Goal: Information Seeking & Learning: Learn about a topic

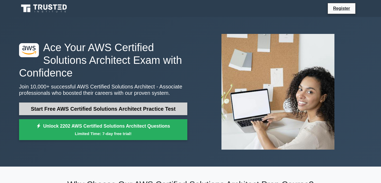
click at [151, 109] on link "Start Free AWS Certified Solutions Architect Practice Test" at bounding box center [103, 108] width 168 height 13
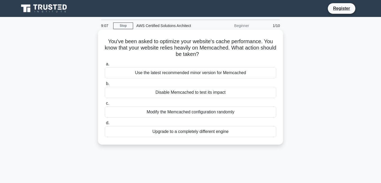
click at [217, 133] on div "Upgrade to a completely different engine" at bounding box center [191, 131] width 172 height 11
click at [105, 125] on input "d. Upgrade to a completely different engine" at bounding box center [105, 122] width 0 height 3
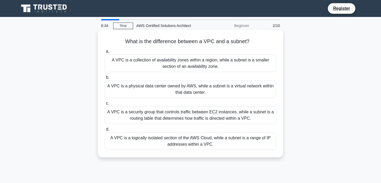
click at [157, 144] on div "A VPC is a logically isolated section of the AWS Cloud, while a subnet is a ran…" at bounding box center [191, 140] width 172 height 17
click at [105, 131] on input "d. A VPC is a logically isolated section of the AWS Cloud, while a subnet is a …" at bounding box center [105, 129] width 0 height 3
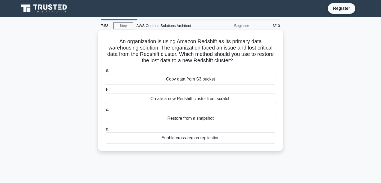
click at [222, 79] on div "Copy data from S3 bucket" at bounding box center [191, 79] width 172 height 11
click at [105, 72] on input "a. Copy data from S3 bucket" at bounding box center [105, 70] width 0 height 3
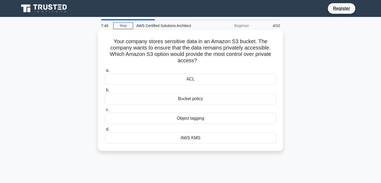
click at [221, 103] on div "Bucket policy" at bounding box center [191, 98] width 172 height 11
click at [105, 92] on input "b. Bucket policy" at bounding box center [105, 89] width 0 height 3
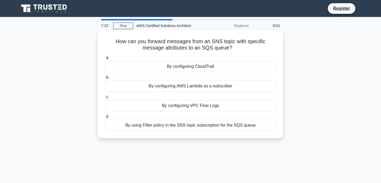
click at [200, 125] on div "By using Filter policy in the SNS topic subscription for the SQS queue" at bounding box center [191, 125] width 172 height 11
click at [105, 118] on input "d. By using Filter policy in the SNS topic subscription for the SQS queue" at bounding box center [105, 116] width 0 height 3
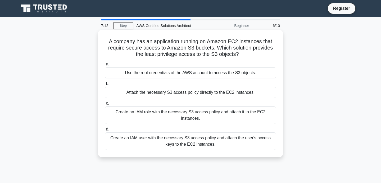
click at [208, 70] on div "Use the root credentials of the AWS account to access the S3 objects." at bounding box center [191, 72] width 172 height 11
click at [105, 66] on input "a. Use the root credentials of the AWS account to access the S3 objects." at bounding box center [105, 63] width 0 height 3
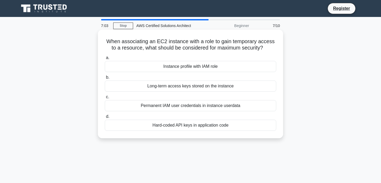
click at [211, 63] on div "Instance profile with IAM role" at bounding box center [191, 66] width 172 height 11
click at [105, 60] on input "a. Instance profile with IAM role" at bounding box center [105, 57] width 0 height 3
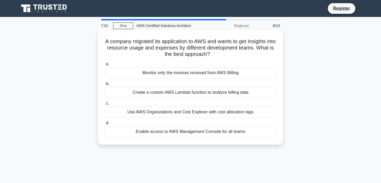
click at [205, 75] on div "Monitor only the invoices received from AWS Billing" at bounding box center [191, 72] width 172 height 11
click at [105, 66] on input "a. Monitor only the invoices received from AWS Billing" at bounding box center [105, 63] width 0 height 3
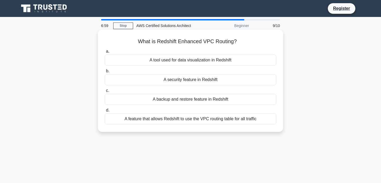
click at [197, 81] on div "A security feature in Redshift" at bounding box center [191, 79] width 172 height 11
click at [105, 73] on input "b. A security feature in Redshift" at bounding box center [105, 70] width 0 height 3
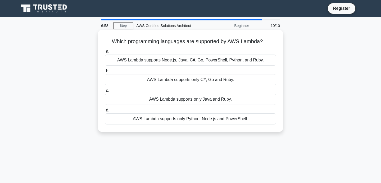
click at [195, 81] on div "AWS Lambda supports only C#, Go and Ruby." at bounding box center [191, 79] width 172 height 11
click at [105, 73] on input "b. AWS Lambda supports only C#, Go and Ruby." at bounding box center [105, 70] width 0 height 3
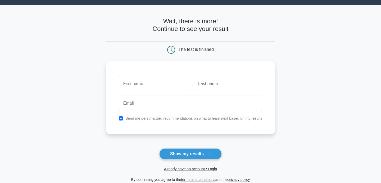
scroll to position [16, 0]
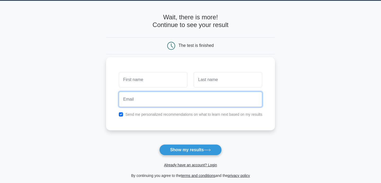
click at [154, 102] on input "email" at bounding box center [191, 99] width 144 height 15
paste input "myz11612@toaik.com"
type input "myz11612@toaik.com"
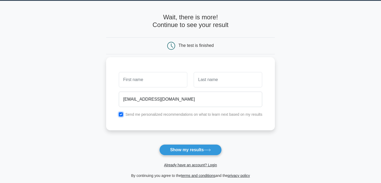
click at [120, 114] on input "checkbox" at bounding box center [121, 114] width 4 height 4
checkbox input "false"
click at [153, 82] on input "text" at bounding box center [153, 79] width 69 height 15
type input "test"
click at [232, 78] on input "text" at bounding box center [228, 79] width 69 height 15
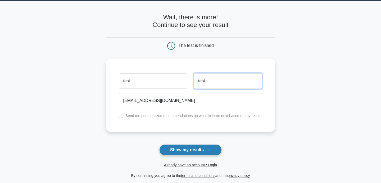
type input "test"
click at [184, 153] on button "Show my results" at bounding box center [190, 149] width 62 height 11
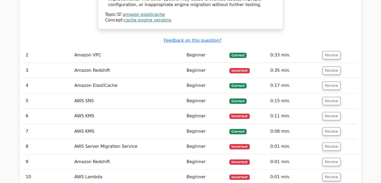
scroll to position [600, 0]
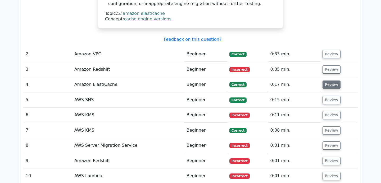
click at [327, 80] on button "Review" at bounding box center [332, 84] width 18 height 8
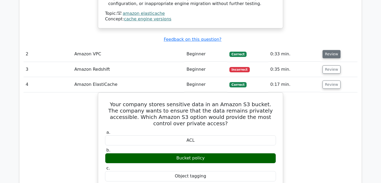
click at [328, 50] on button "Review" at bounding box center [332, 54] width 18 height 8
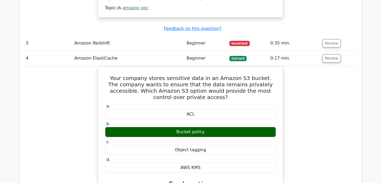
scroll to position [814, 0]
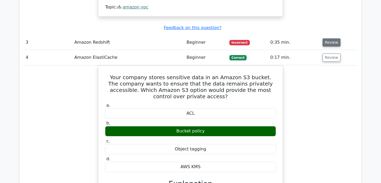
click at [330, 38] on button "Review" at bounding box center [332, 42] width 18 height 8
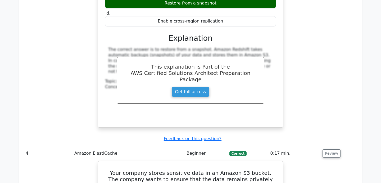
scroll to position [944, 0]
